Goal: Task Accomplishment & Management: Use online tool/utility

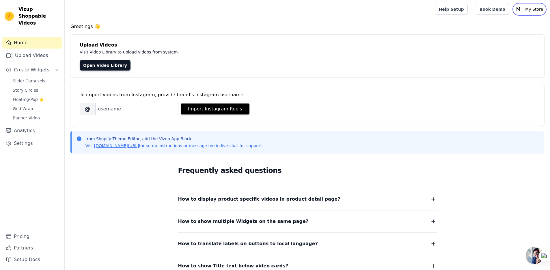
click at [531, 10] on p "My Store" at bounding box center [534, 9] width 23 height 10
click at [27, 137] on link "Settings" at bounding box center [32, 143] width 60 height 12
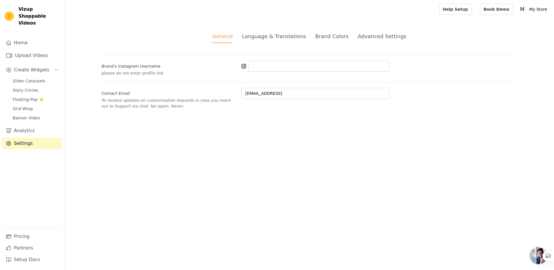
click at [256, 38] on div "Language & Translations" at bounding box center [274, 36] width 64 height 8
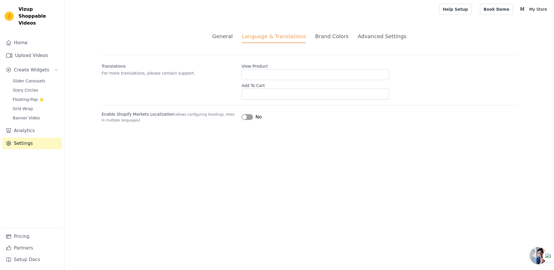
click at [323, 38] on div "Brand Colors" at bounding box center [331, 36] width 33 height 8
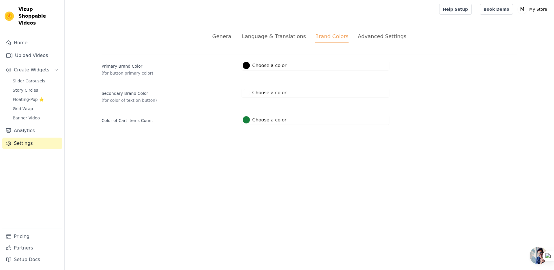
click at [376, 36] on div "Advanced Settings" at bounding box center [382, 36] width 48 height 8
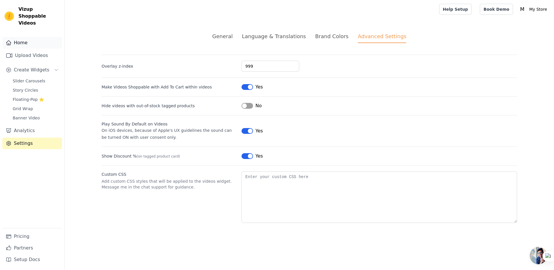
click at [30, 38] on link "Home" at bounding box center [32, 43] width 60 height 12
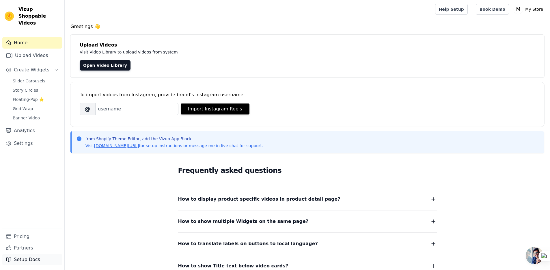
click at [31, 260] on link "Setup Docs" at bounding box center [32, 259] width 60 height 12
click at [533, 10] on p "My Store" at bounding box center [534, 9] width 23 height 10
click at [517, 24] on link "Settings" at bounding box center [517, 24] width 55 height 10
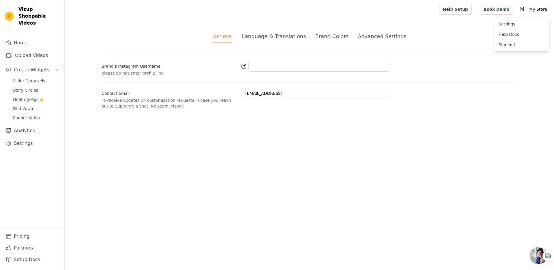
click at [508, 12] on link "Book Demo" at bounding box center [496, 9] width 33 height 11
click at [469, 9] on link "Help Setup" at bounding box center [455, 9] width 33 height 11
click at [31, 137] on link "Settings" at bounding box center [32, 143] width 60 height 12
click at [274, 40] on div "Language & Translations" at bounding box center [274, 36] width 64 height 8
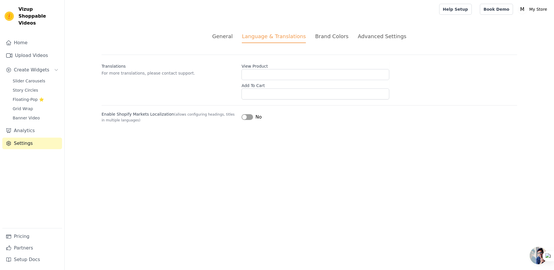
click at [377, 42] on li "Advanced Settings" at bounding box center [382, 37] width 48 height 11
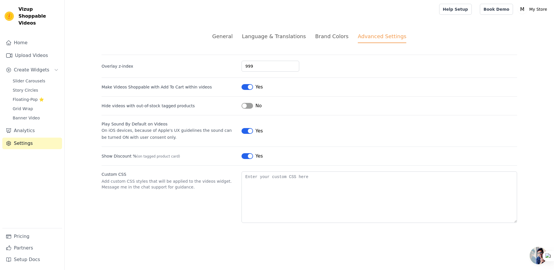
click at [337, 37] on div "Brand Colors" at bounding box center [331, 36] width 33 height 8
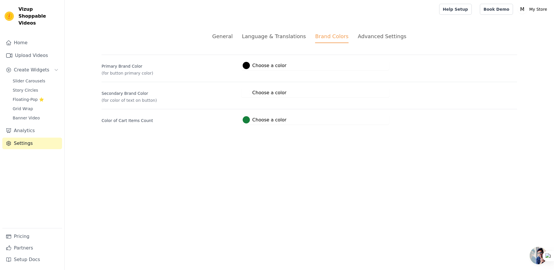
click at [305, 37] on div "Language & Translations" at bounding box center [274, 36] width 64 height 8
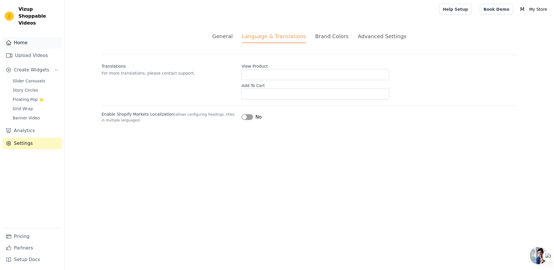
click at [23, 37] on link "Home" at bounding box center [32, 43] width 60 height 12
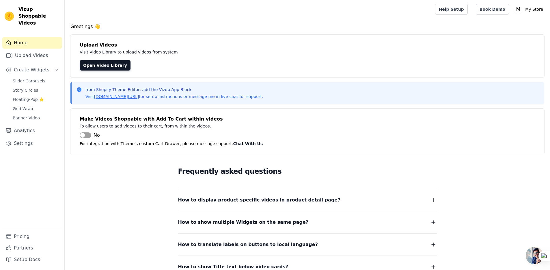
click at [13, 14] on img at bounding box center [9, 16] width 9 height 9
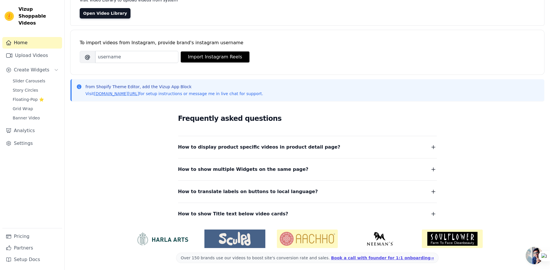
scroll to position [54, 0]
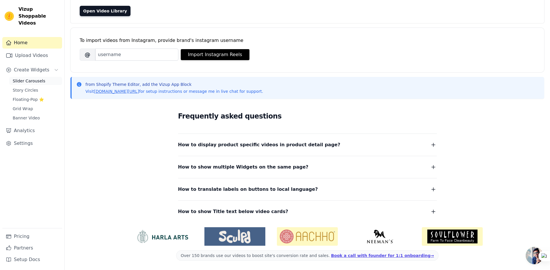
click at [35, 78] on span "Slider Carousels" at bounding box center [29, 81] width 33 height 6
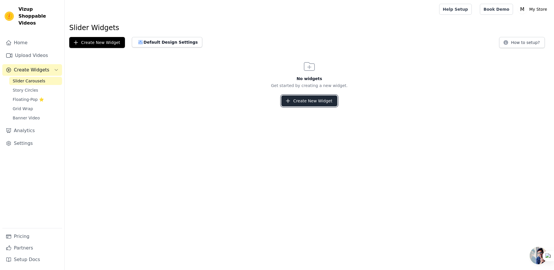
click at [310, 100] on button "Create New Widget" at bounding box center [309, 100] width 56 height 11
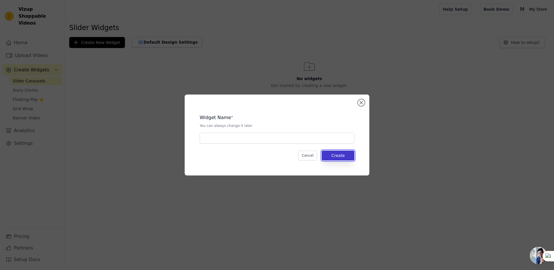
click at [342, 154] on button "Create" at bounding box center [338, 155] width 33 height 10
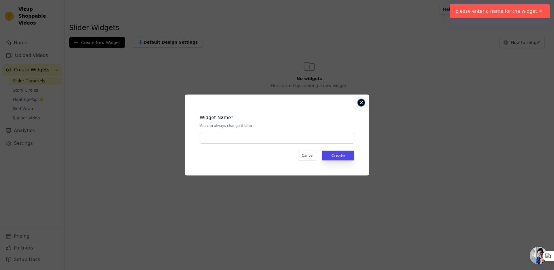
click at [359, 104] on button "Close modal" at bounding box center [361, 102] width 7 height 7
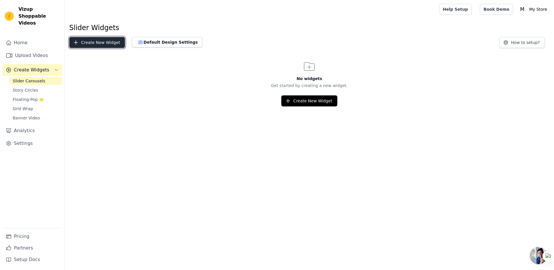
click at [94, 43] on button "Create New Widget" at bounding box center [97, 42] width 56 height 11
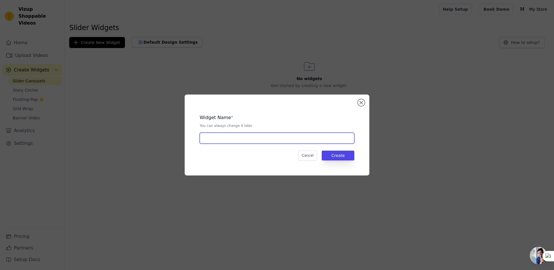
click at [285, 139] on input "text" at bounding box center [277, 137] width 155 height 11
type input "1"
click at [331, 154] on button "Create" at bounding box center [338, 155] width 33 height 10
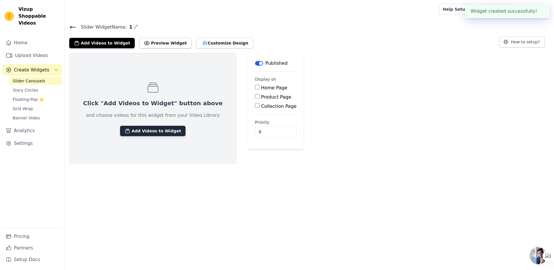
click at [163, 133] on button "Add Videos to Widget" at bounding box center [153, 131] width 66 height 10
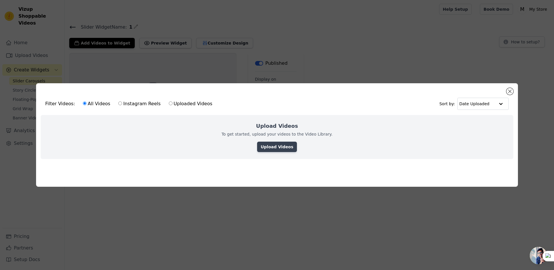
click at [282, 143] on link "Upload Videos" at bounding box center [277, 146] width 40 height 10
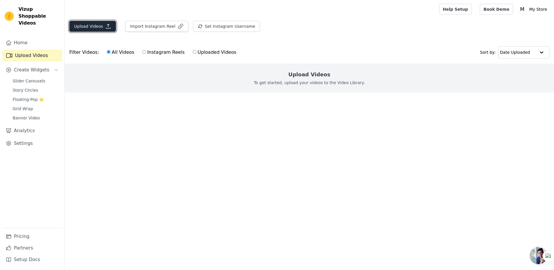
click at [103, 31] on button "Upload Videos" at bounding box center [92, 26] width 47 height 11
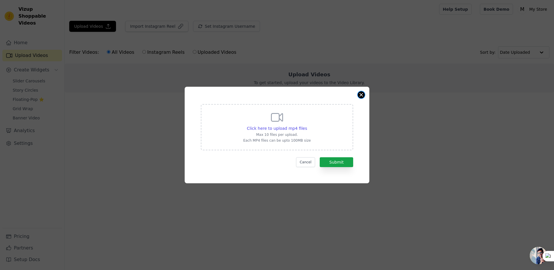
click at [362, 94] on button "Close modal" at bounding box center [361, 94] width 7 height 7
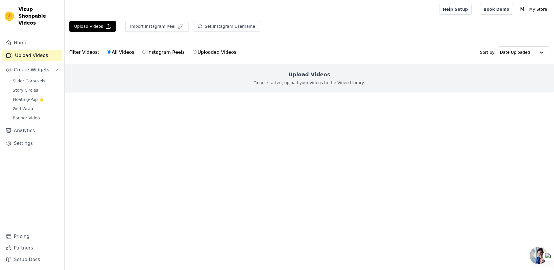
click at [144, 53] on label "Instagram Reels" at bounding box center [163, 52] width 43 height 8
click at [144, 53] on input "Instagram Reels" at bounding box center [144, 52] width 4 height 4
radio input "true"
click at [26, 66] on span "Create Widgets" at bounding box center [32, 69] width 36 height 7
click at [27, 66] on span "Create Widgets" at bounding box center [32, 69] width 36 height 7
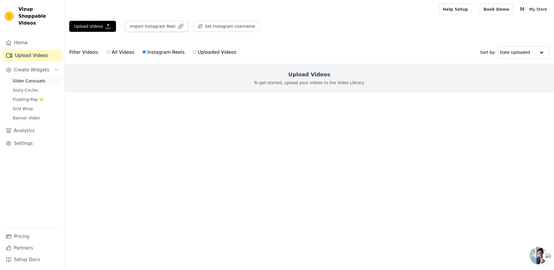
click at [30, 78] on span "Slider Carousels" at bounding box center [29, 81] width 33 height 6
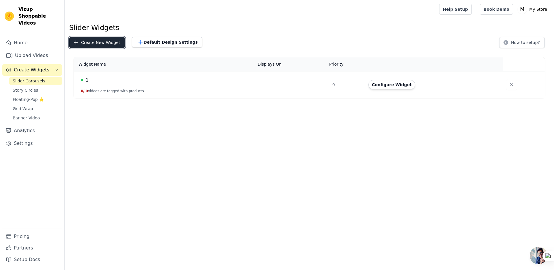
click at [97, 40] on button "Create New Widget" at bounding box center [97, 42] width 56 height 11
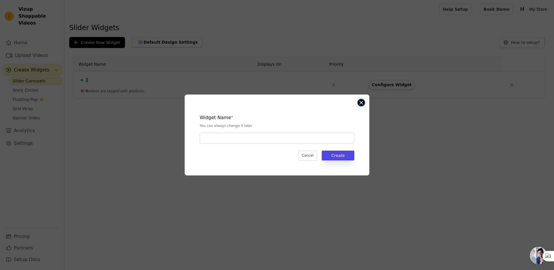
click at [362, 103] on button "Close modal" at bounding box center [361, 102] width 7 height 7
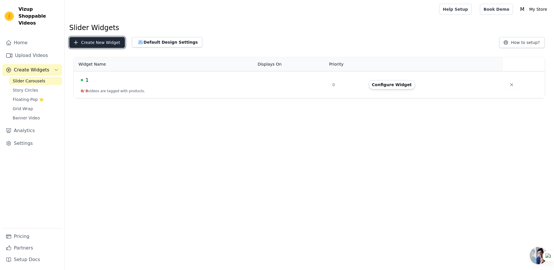
click at [102, 45] on button "Create New Widget" at bounding box center [97, 42] width 56 height 11
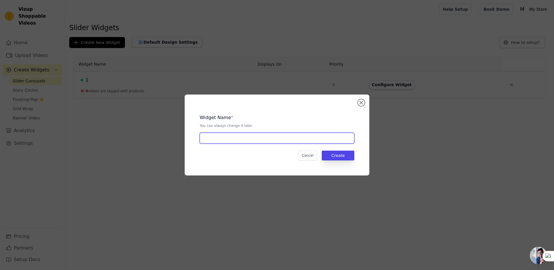
click at [282, 138] on input "text" at bounding box center [277, 137] width 155 height 11
type input "2"
click at [332, 156] on button "Create" at bounding box center [338, 155] width 33 height 10
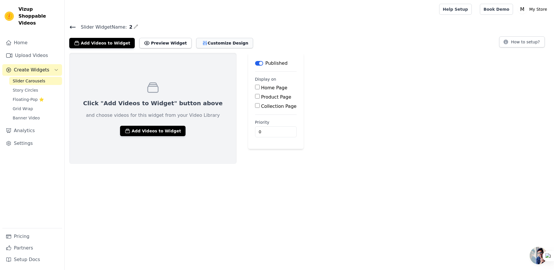
click at [214, 42] on button "Customize Design" at bounding box center [224, 43] width 57 height 10
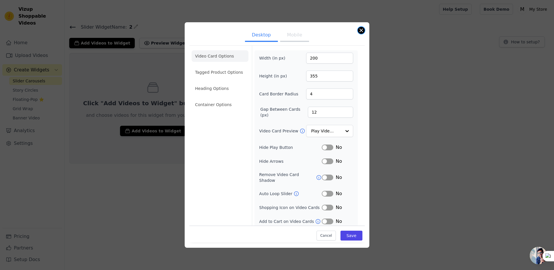
click at [360, 32] on button "Close modal" at bounding box center [361, 30] width 7 height 7
